Goal: Find specific page/section: Find specific page/section

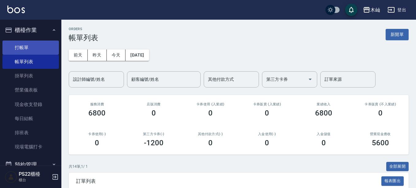
click at [19, 48] on link "打帳單" at bounding box center [30, 48] width 56 height 14
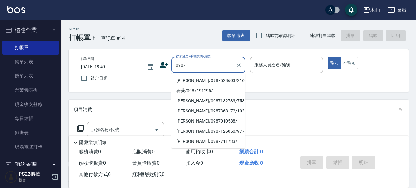
click at [197, 81] on li "林小愛/0987528603/216319" at bounding box center [209, 80] width 74 height 10
type input "林小愛/0987528603/216319"
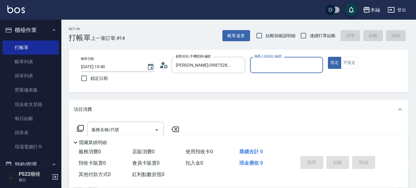
type input "小愛-10"
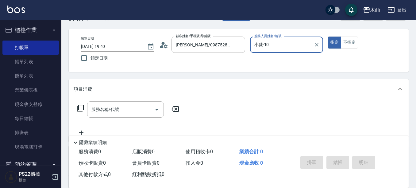
scroll to position [31, 0]
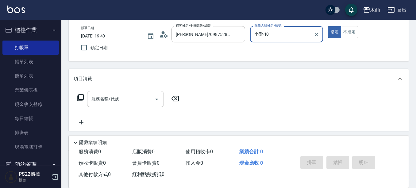
click at [138, 94] on input "服務名稱/代號" at bounding box center [121, 99] width 62 height 11
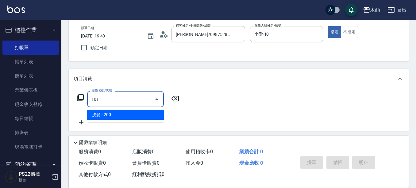
type input "洗髮(101)"
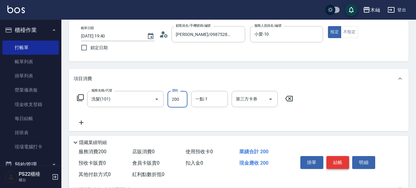
click at [335, 161] on button "結帳" at bounding box center [338, 162] width 23 height 13
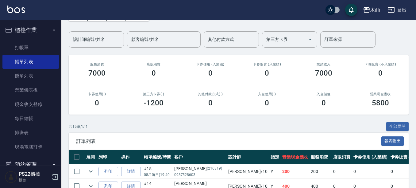
scroll to position [61, 0]
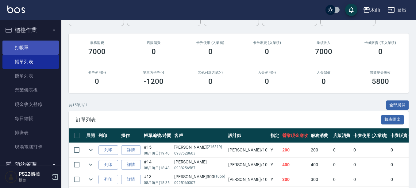
click at [42, 48] on link "打帳單" at bounding box center [30, 48] width 56 height 14
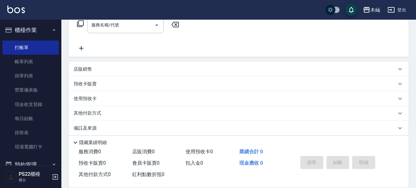
scroll to position [111, 0]
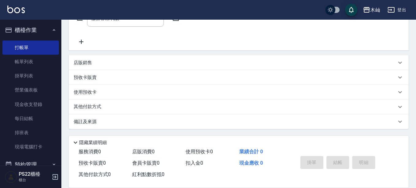
click at [93, 63] on div "店販銷售" at bounding box center [235, 63] width 323 height 6
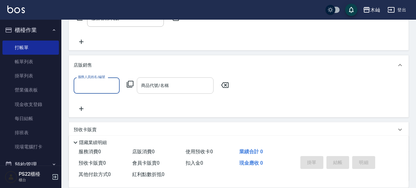
scroll to position [0, 0]
click at [155, 83] on div "商品代號/名稱 商品代號/名稱" at bounding box center [175, 85] width 77 height 16
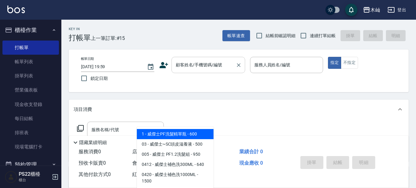
type input "威傑"
click at [199, 67] on div "帳單日期 2025/08/10 19:59 鎖定日期 顧客姓名/手機號碼/編號 顧客姓名/手機號碼/編號 服務人員姓名/編號 服務人員姓名/編號 指定 不指定" at bounding box center [238, 71] width 325 height 28
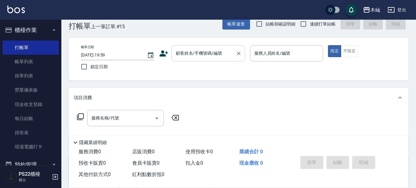
click at [191, 52] on input "顧客姓名/手機號碼/編號" at bounding box center [203, 53] width 59 height 11
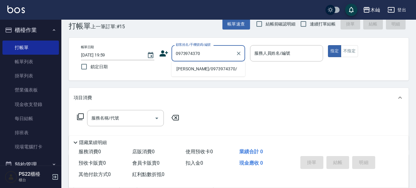
click at [209, 69] on li "李弘麟/0973974370/" at bounding box center [209, 69] width 74 height 10
type input "李弘麟/0973974370/"
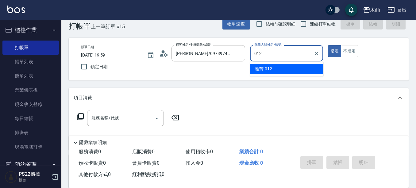
type input "012"
type button "true"
type input "雅芳-012"
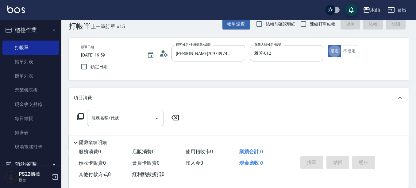
click at [122, 118] on input "服務名稱/代號" at bounding box center [121, 118] width 62 height 11
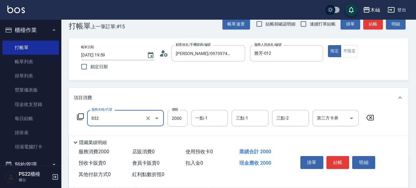
type input "A級頂級染髮(832)"
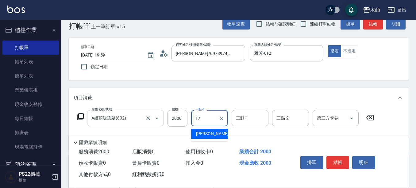
type input "陳薏亘-17"
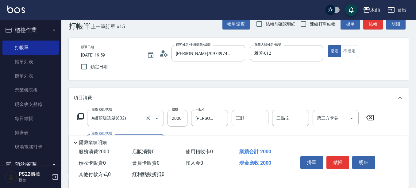
scroll to position [73, 0]
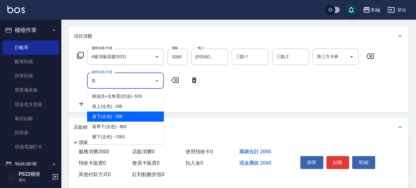
click at [125, 118] on span "肩下(去色) - 500" at bounding box center [125, 116] width 77 height 10
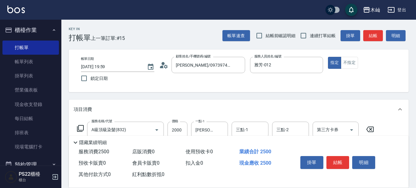
scroll to position [123, 0]
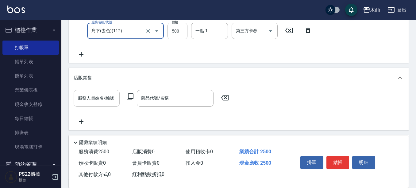
type input "肩下(去色)(112)"
click at [100, 96] on input "服務人員姓名/編號" at bounding box center [96, 98] width 41 height 11
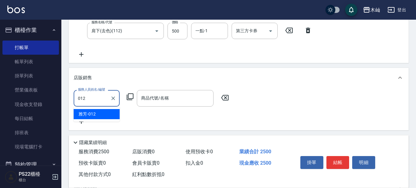
type input "雅芳-012"
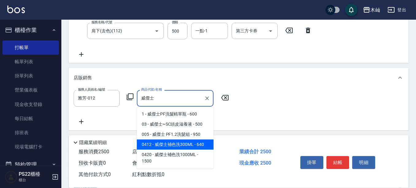
click at [200, 148] on span "0412 - 威傑士補色洗300ML - 640" at bounding box center [175, 144] width 77 height 10
type input "威傑士補色洗300ML"
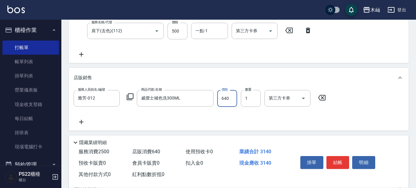
click at [83, 122] on icon at bounding box center [81, 122] width 4 height 4
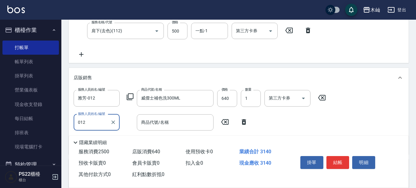
type input "雅芳-012"
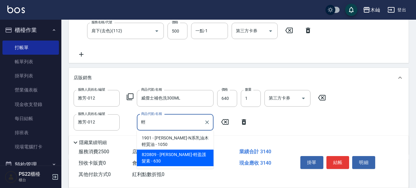
click at [184, 155] on span "820809 - 華旭-輕盈護髮素 - 630" at bounding box center [175, 157] width 77 height 17
type input "華旭-輕盈護髮素"
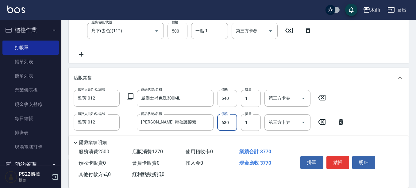
click at [226, 101] on input "640" at bounding box center [227, 98] width 20 height 17
type input "576"
click at [228, 119] on input "630" at bounding box center [227, 122] width 20 height 17
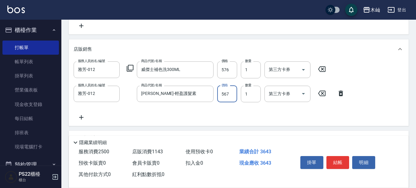
scroll to position [153, 0]
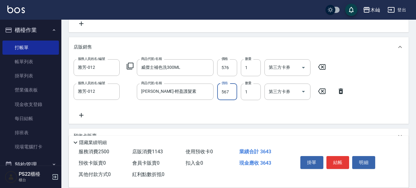
type input "567"
click at [337, 125] on div "項目消費 服務名稱/代號 A級頂級染髮(832) 服務名稱/代號 價格 2000 價格 一點-1 陳薏亘-17 一點-1 三點-1 三點-1 三點-2 三點-…" at bounding box center [239, 67] width 340 height 242
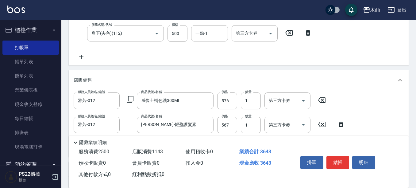
scroll to position [123, 0]
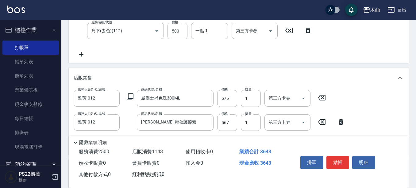
click at [338, 159] on button "結帳" at bounding box center [338, 162] width 23 height 13
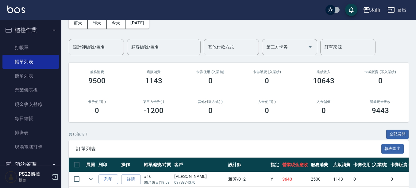
scroll to position [92, 0]
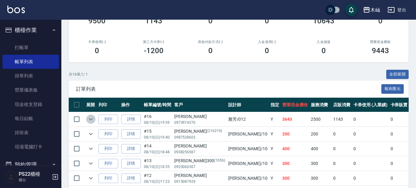
click at [88, 118] on icon "expand row" at bounding box center [90, 118] width 7 height 7
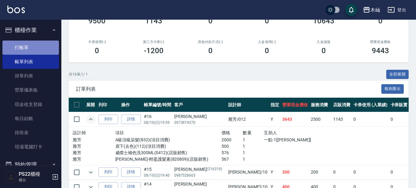
click at [43, 48] on link "打帳單" at bounding box center [30, 48] width 56 height 14
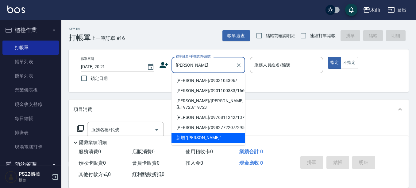
click at [211, 81] on li "陳寶淣/0903104396/" at bounding box center [209, 80] width 74 height 10
type input "陳寶淣/0903104396/"
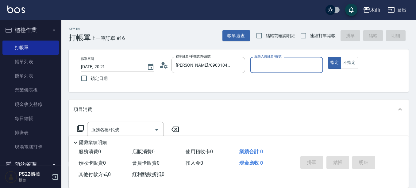
type input "雅芳-012"
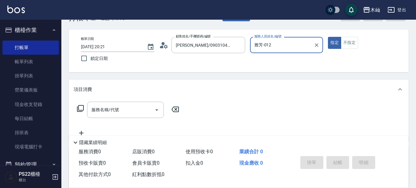
scroll to position [31, 0]
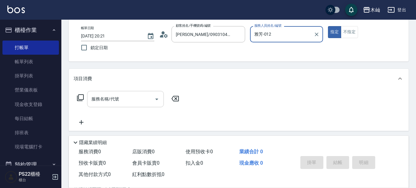
click at [153, 98] on button "Open" at bounding box center [157, 99] width 10 height 10
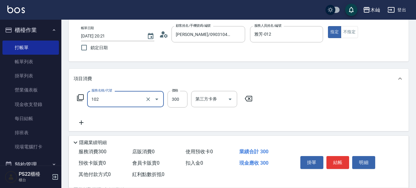
type input "精油洗髮(102)"
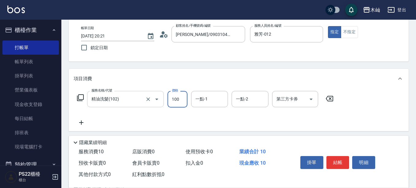
type input "100"
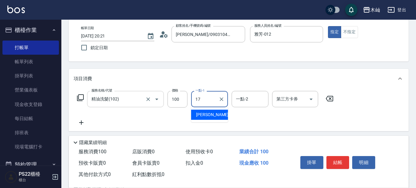
type input "陳薏亘-17"
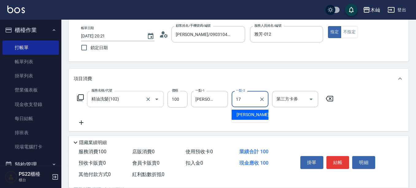
type input "陳薏亘-17"
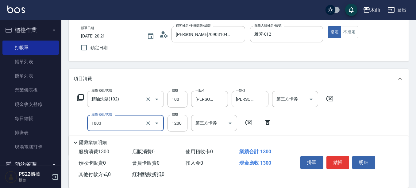
type input "DD護髮卡使用(1003)"
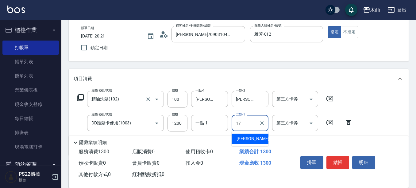
type input "陳薏亘-17"
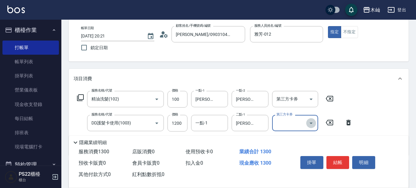
click at [312, 122] on icon "Open" at bounding box center [310, 122] width 7 height 7
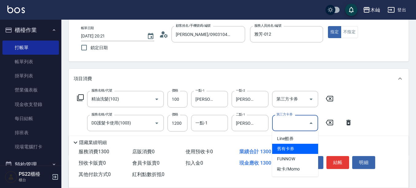
click at [304, 145] on span "舊有卡券" at bounding box center [295, 149] width 46 height 10
type input "舊有卡券"
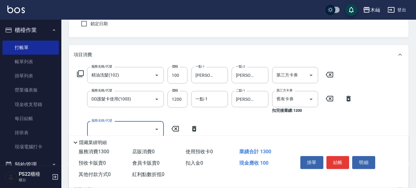
scroll to position [92, 0]
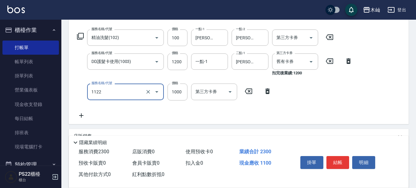
type input "蘆薈卡使用(1122)"
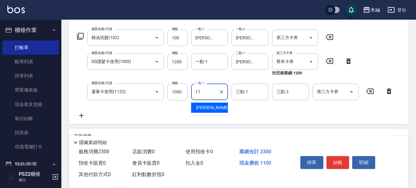
type input "陳薏亘-17"
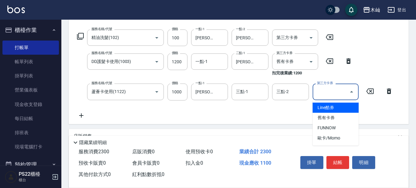
click at [344, 95] on input "第三方卡券" at bounding box center [330, 91] width 31 height 11
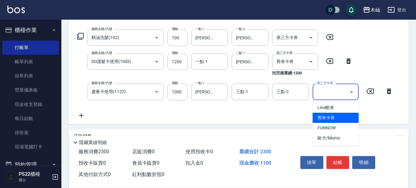
click at [340, 114] on span "舊有卡券" at bounding box center [336, 118] width 46 height 10
type input "舊有卡券"
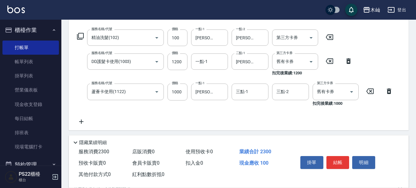
click at [80, 122] on icon at bounding box center [81, 121] width 4 height 4
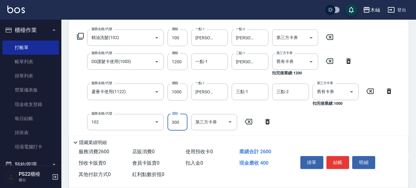
type input "精油洗髮(102)"
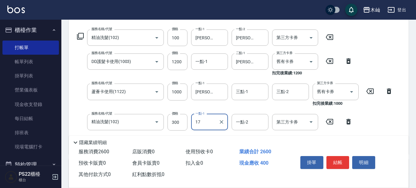
type input "陳薏亘-17"
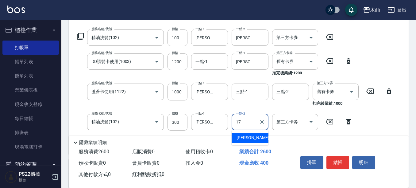
type input "陳薏亘-17"
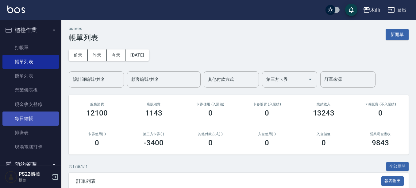
click at [23, 119] on link "每日結帳" at bounding box center [30, 118] width 56 height 14
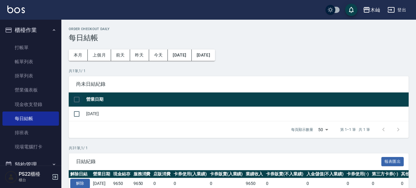
click at [75, 101] on input "checkbox" at bounding box center [76, 99] width 13 height 13
checkbox input "true"
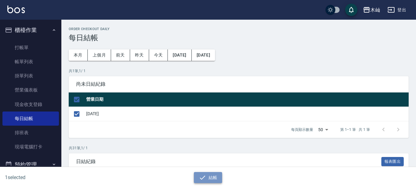
click at [203, 175] on icon "button" at bounding box center [202, 177] width 7 height 7
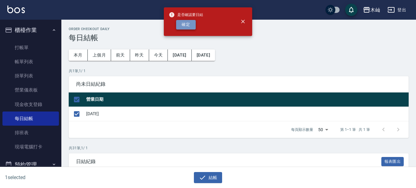
click at [190, 26] on button "確定" at bounding box center [186, 25] width 20 height 10
checkbox input "false"
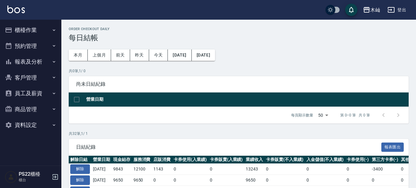
click at [42, 65] on button "報表及分析" at bounding box center [30, 62] width 56 height 16
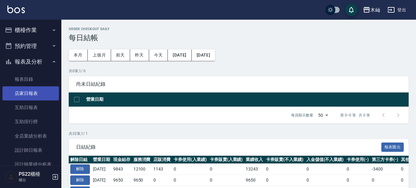
click at [46, 94] on link "店家日報表" at bounding box center [30, 93] width 56 height 14
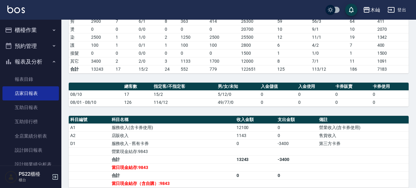
scroll to position [123, 0]
